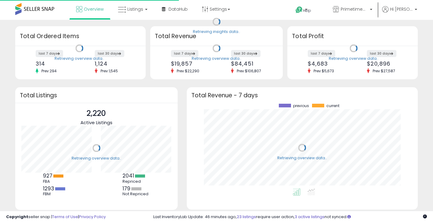
scroll to position [85, 219]
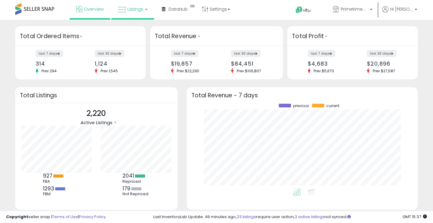
click at [146, 7] on link "Listings" at bounding box center [132, 9] width 39 height 18
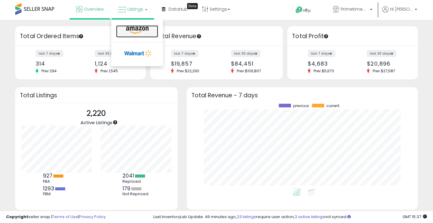
click at [141, 28] on icon at bounding box center [137, 30] width 27 height 8
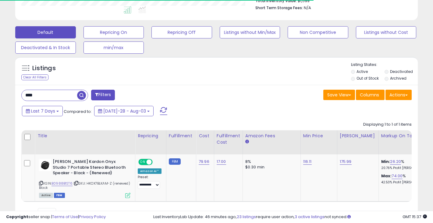
scroll to position [198, 0]
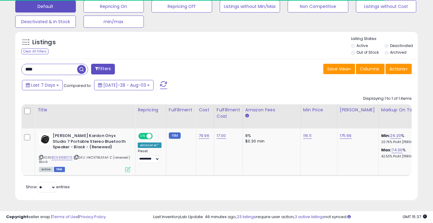
click at [0, 61] on div "**********" at bounding box center [216, 25] width 433 height 395
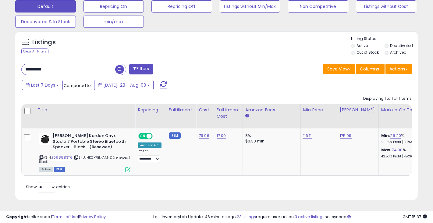
type input "*********"
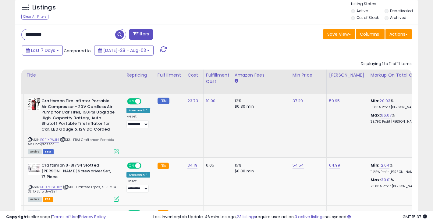
scroll to position [0, 18]
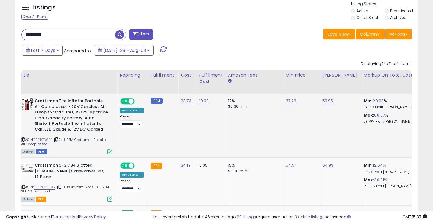
drag, startPoint x: 180, startPoint y: 136, endPoint x: 208, endPoint y: 133, distance: 28.0
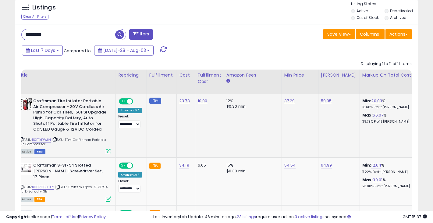
scroll to position [0, 0]
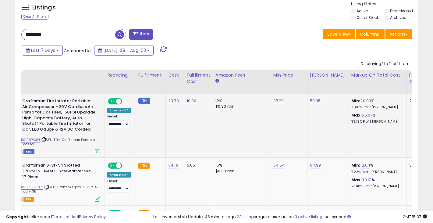
drag, startPoint x: 202, startPoint y: 133, endPoint x: 235, endPoint y: 126, distance: 33.4
drag, startPoint x: 221, startPoint y: 129, endPoint x: 218, endPoint y: 137, distance: 8.6
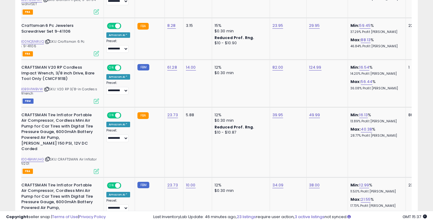
scroll to position [417, 0]
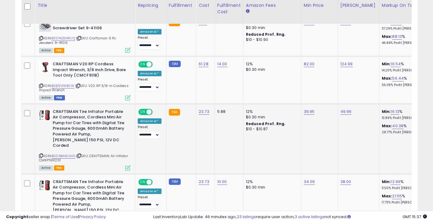
drag, startPoint x: 207, startPoint y: 136, endPoint x: 98, endPoint y: 132, distance: 108.9
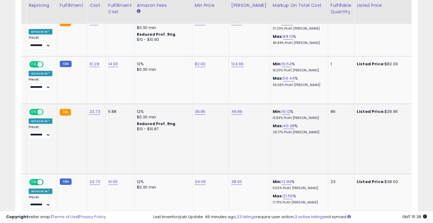
drag, startPoint x: 263, startPoint y: 140, endPoint x: 312, endPoint y: 137, distance: 49.2
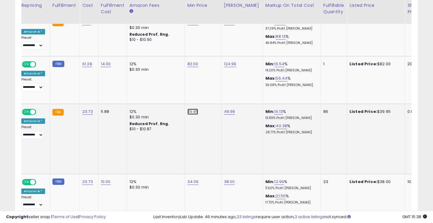
drag, startPoint x: 95, startPoint y: 78, endPoint x: 81, endPoint y: 76, distance: 14.1
click at [82, 76] on tbody "Craftsman Tire Inflator Portable Air Compressor - 20V Cordless Air Pump for Car…" at bounding box center [376, 179] width 942 height 553
click at [159, 91] on input "*****" at bounding box center [173, 91] width 54 height 10
type input "*****"
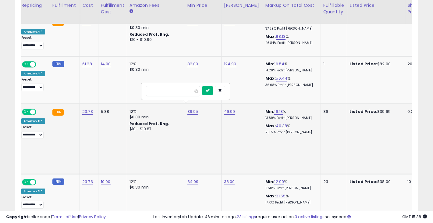
click at [213, 88] on button "submit" at bounding box center [207, 90] width 10 height 9
click at [192, 109] on td "39.11" at bounding box center [203, 139] width 37 height 70
drag, startPoint x: 187, startPoint y: 92, endPoint x: 95, endPoint y: 90, distance: 92.7
click at [96, 90] on tbody "Craftsman Tire Inflator Portable Air Compressor - 20V Cordless Air Pump for Car…" at bounding box center [376, 179] width 942 height 553
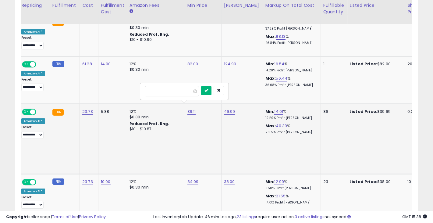
type input "*****"
click at [208, 91] on icon "submit" at bounding box center [207, 90] width 4 height 4
click at [274, 109] on link "14.47" at bounding box center [279, 112] width 10 height 6
drag, startPoint x: 233, startPoint y: 88, endPoint x: 192, endPoint y: 88, distance: 40.6
click at [193, 88] on tbody "Craftsman Tire Inflator Portable Air Compressor - 20V Cordless Air Pump for Car…" at bounding box center [376, 179] width 942 height 553
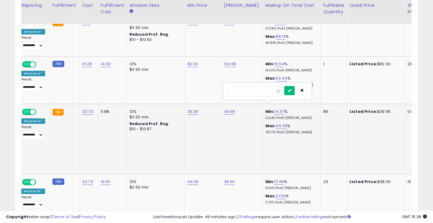
type input "****"
click at [295, 89] on button "submit" at bounding box center [289, 90] width 10 height 9
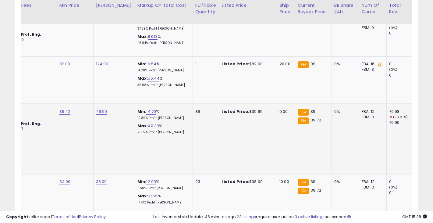
drag, startPoint x: 297, startPoint y: 131, endPoint x: 337, endPoint y: 130, distance: 40.2
drag, startPoint x: 321, startPoint y: 131, endPoint x: 220, endPoint y: 141, distance: 101.7
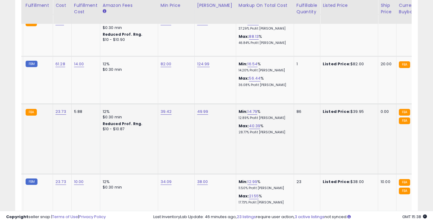
drag, startPoint x: 200, startPoint y: 144, endPoint x: 95, endPoint y: 142, distance: 104.9
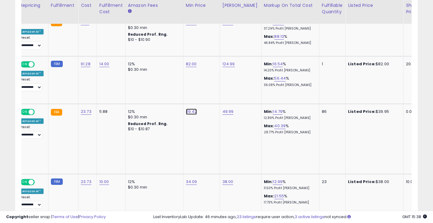
click at [58, 81] on tbody "Craftsman Tire Inflator Portable Air Compressor - 20V Cordless Air Pump for Car…" at bounding box center [375, 179] width 942 height 553
type input "****"
click at [211, 89] on button "submit" at bounding box center [206, 90] width 10 height 9
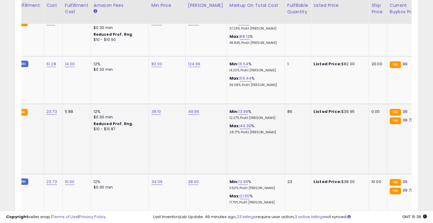
drag, startPoint x: 186, startPoint y: 138, endPoint x: 240, endPoint y: 138, distance: 53.7
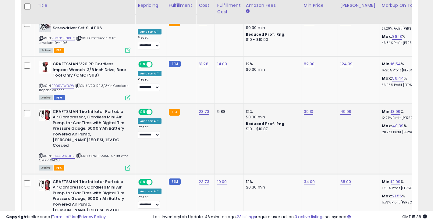
drag, startPoint x: 149, startPoint y: 148, endPoint x: 121, endPoint y: 148, distance: 28.4
